Goal: Task Accomplishment & Management: Use online tool/utility

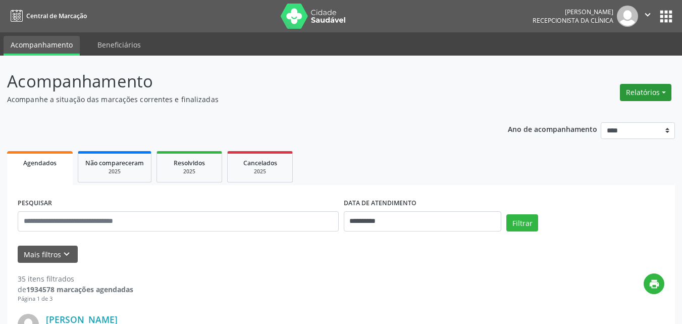
click at [642, 85] on button "Relatórios" at bounding box center [646, 92] width 52 height 17
click at [619, 107] on ul "Agendamentos Procedimentos realizados" at bounding box center [618, 121] width 110 height 36
click at [614, 112] on link "Agendamentos" at bounding box center [618, 114] width 109 height 14
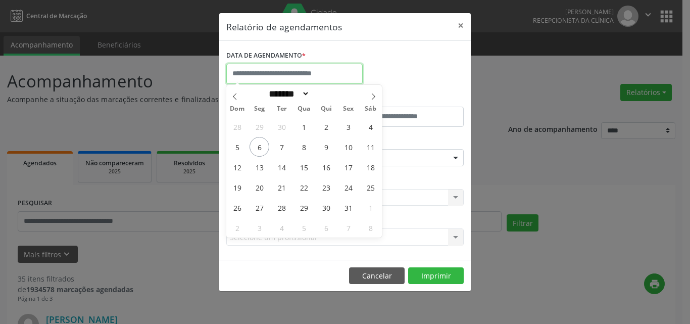
click at [247, 69] on input "text" at bounding box center [294, 74] width 136 height 20
click at [264, 151] on span "6" at bounding box center [260, 147] width 20 height 20
type input "**********"
click at [261, 147] on span "6" at bounding box center [260, 147] width 20 height 20
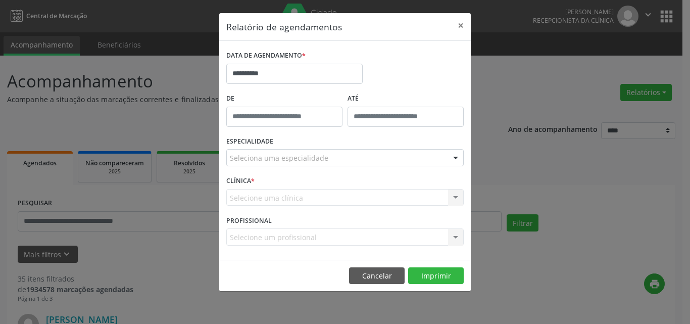
click at [256, 199] on div "Selecione uma clínica Nenhum resultado encontrado para: " " Não há nenhuma opçã…" at bounding box center [344, 197] width 237 height 17
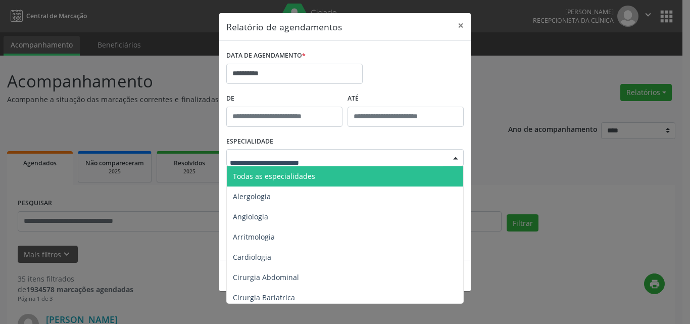
click at [277, 173] on span "Todas as especialidades" at bounding box center [274, 176] width 82 height 10
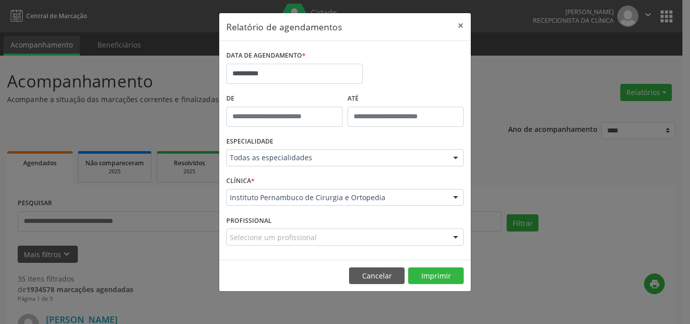
click at [357, 145] on div "ESPECIALIDADE Todas as especialidades Todas as especialidades Alergologia Angio…" at bounding box center [345, 153] width 242 height 39
click at [421, 271] on button "Imprimir" at bounding box center [436, 275] width 56 height 17
